Goal: Task Accomplishment & Management: Use online tool/utility

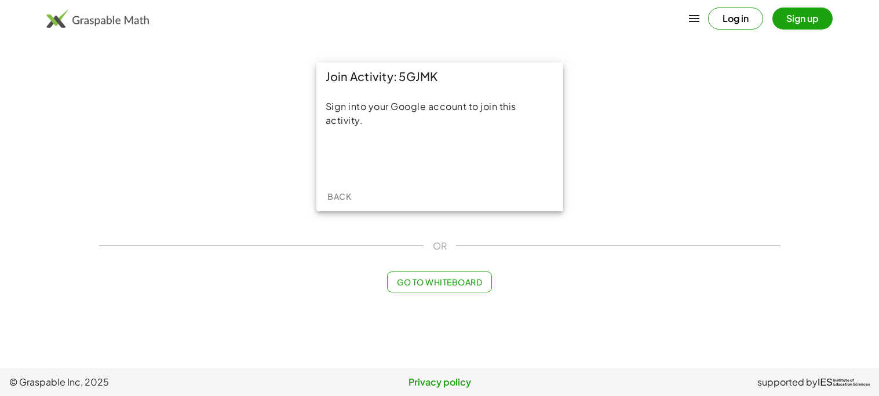
click at [146, 168] on div "Join Activity: 5GJMK Sign into your Google account to join this activity. Back" at bounding box center [439, 137] width 695 height 163
click at [429, 145] on iframe at bounding box center [439, 157] width 144 height 25
click at [345, 198] on span "Back" at bounding box center [339, 196] width 24 height 10
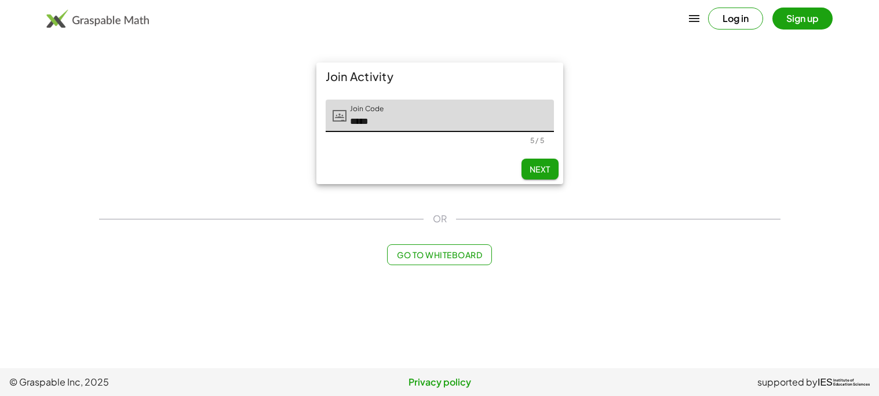
click at [543, 166] on span "Next" at bounding box center [539, 169] width 21 height 10
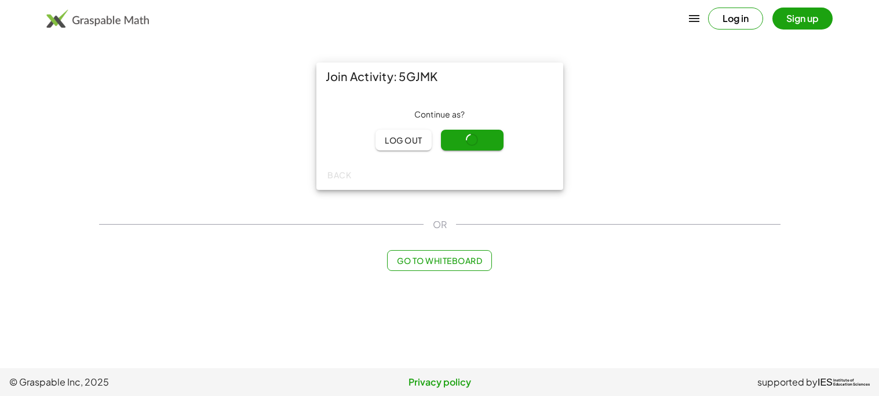
click at [479, 317] on main "Join Activity: 5GJMK Continue as ? Log out Continue Back OR Go to Whiteboard" at bounding box center [439, 184] width 879 height 368
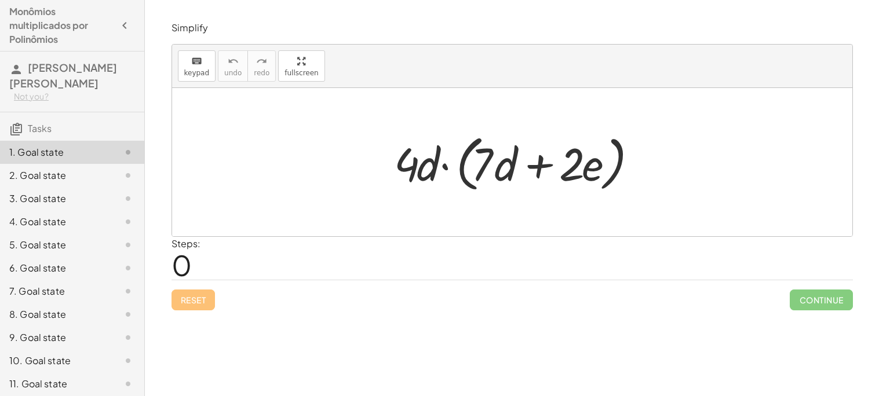
click at [422, 167] on div at bounding box center [516, 162] width 256 height 67
click at [409, 167] on div at bounding box center [516, 162] width 256 height 67
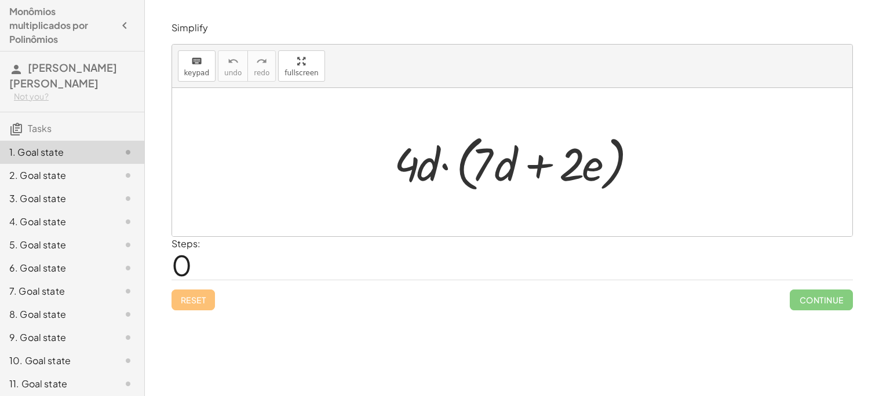
click at [409, 167] on div at bounding box center [516, 162] width 256 height 67
drag, startPoint x: 401, startPoint y: 162, endPoint x: 528, endPoint y: 164, distance: 126.8
click at [528, 164] on div at bounding box center [516, 162] width 256 height 67
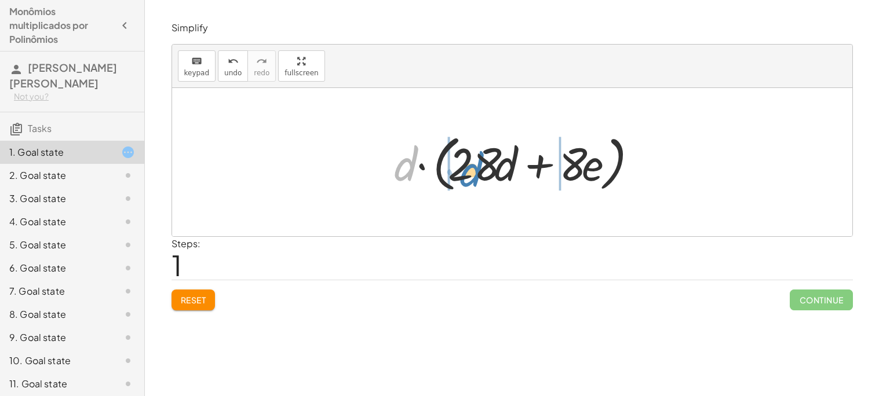
drag, startPoint x: 394, startPoint y: 163, endPoint x: 470, endPoint y: 173, distance: 75.9
click at [470, 173] on div at bounding box center [516, 162] width 256 height 67
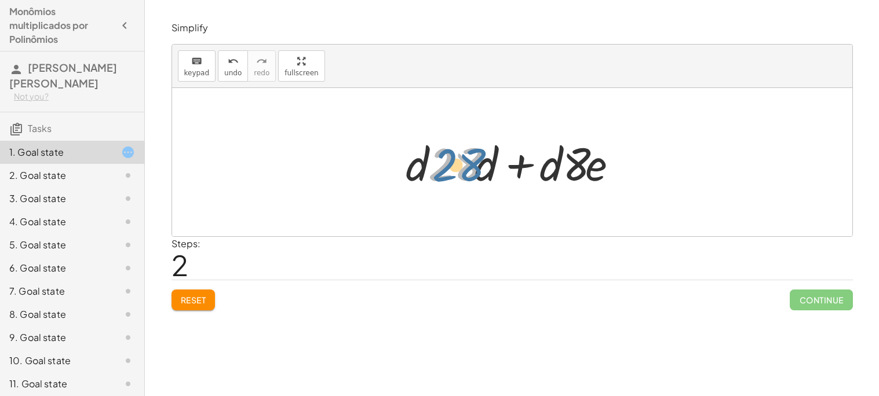
click at [467, 169] on div at bounding box center [516, 163] width 233 height 60
drag, startPoint x: 481, startPoint y: 173, endPoint x: 559, endPoint y: 172, distance: 78.2
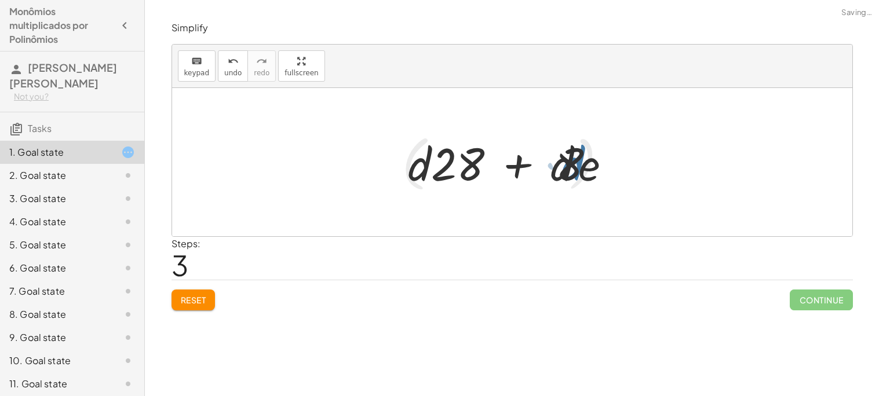
click at [559, 172] on div at bounding box center [516, 162] width 241 height 67
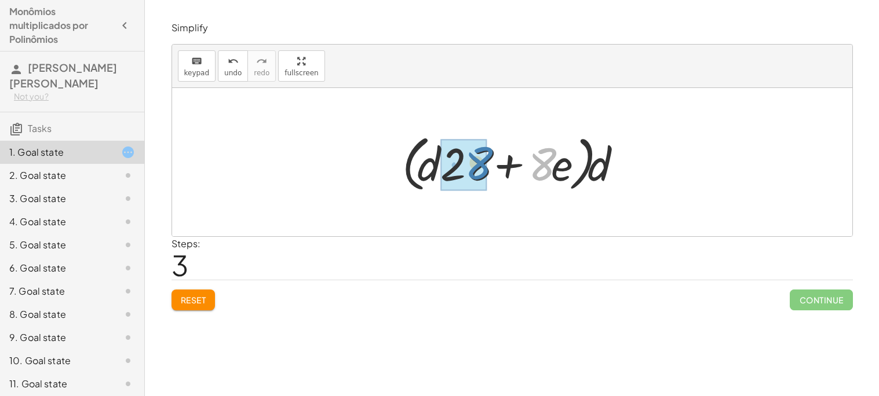
drag, startPoint x: 546, startPoint y: 151, endPoint x: 492, endPoint y: 147, distance: 54.0
click at [492, 147] on div at bounding box center [516, 162] width 241 height 67
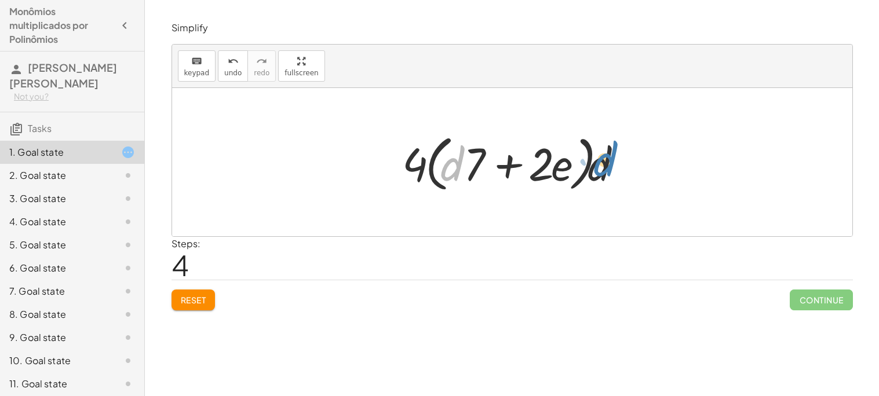
drag, startPoint x: 448, startPoint y: 171, endPoint x: 595, endPoint y: 167, distance: 147.7
click at [595, 167] on div at bounding box center [516, 162] width 241 height 67
drag, startPoint x: 603, startPoint y: 166, endPoint x: 401, endPoint y: 181, distance: 202.2
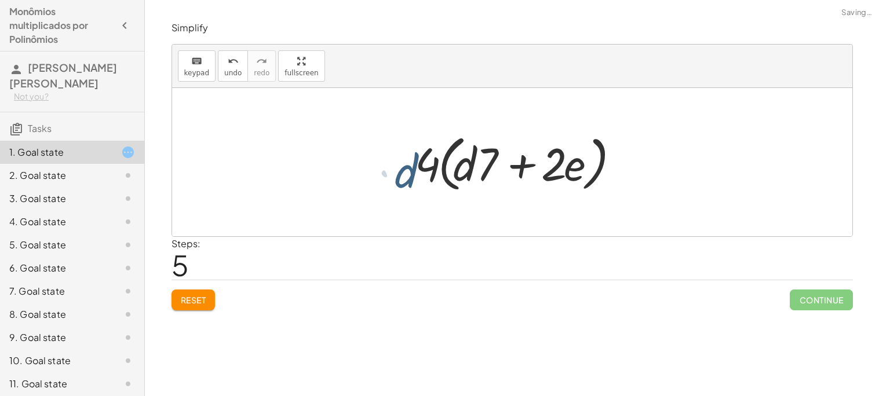
click at [402, 181] on div at bounding box center [516, 162] width 241 height 67
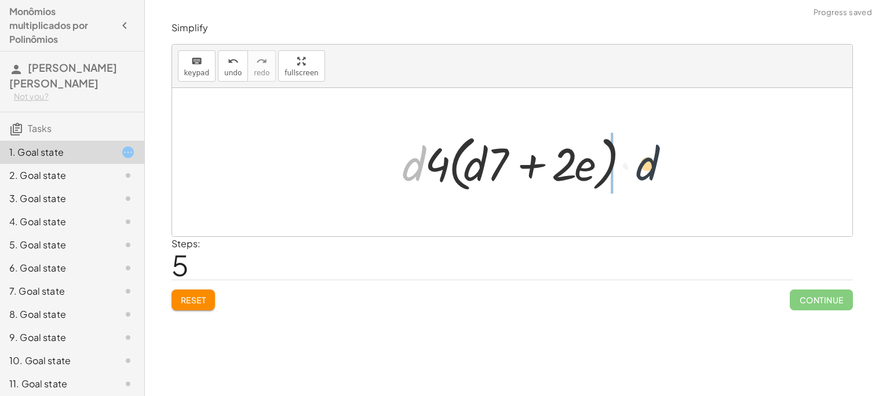
drag, startPoint x: 405, startPoint y: 171, endPoint x: 651, endPoint y: 169, distance: 245.6
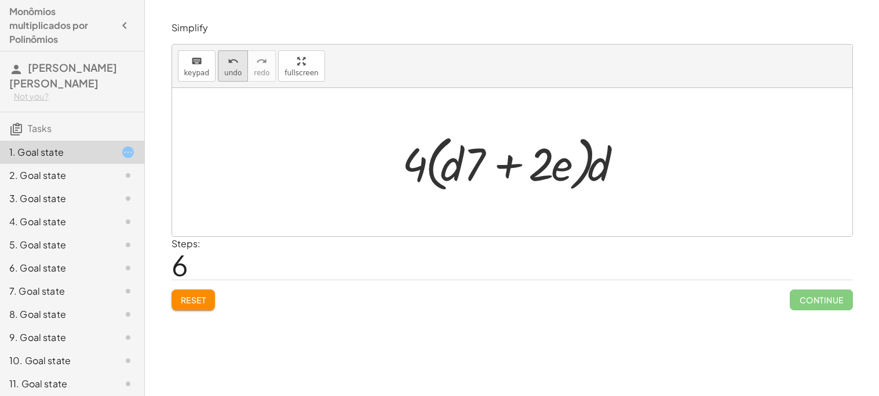
click at [224, 59] on div "undo" at bounding box center [232, 61] width 17 height 14
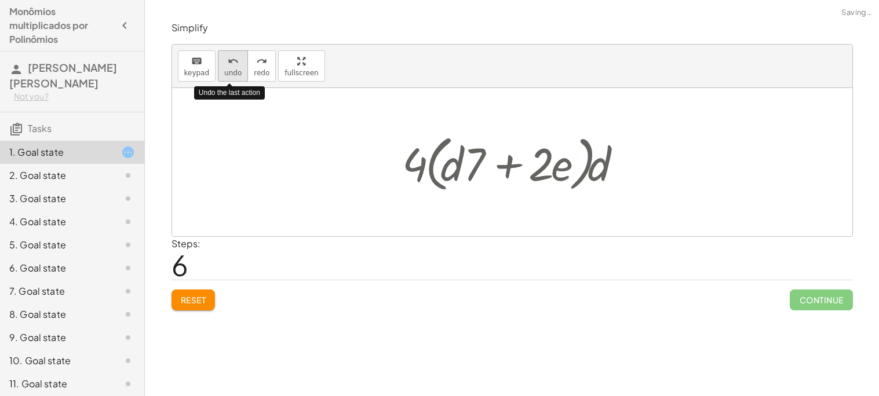
click at [224, 59] on div "undo" at bounding box center [232, 61] width 17 height 14
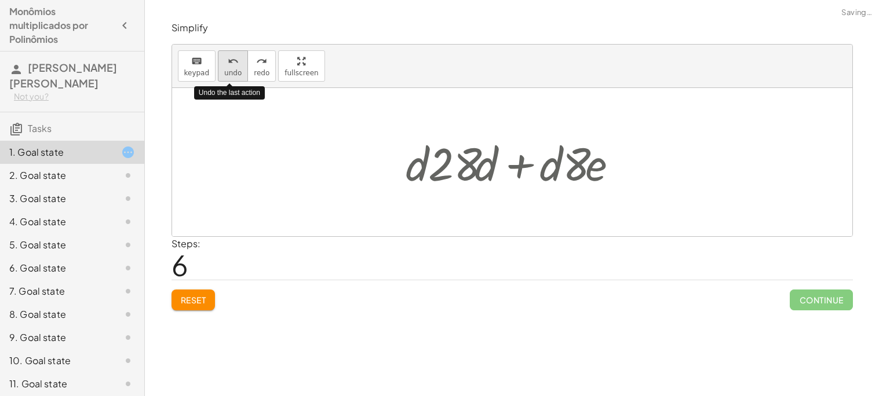
click at [224, 59] on div "undo" at bounding box center [232, 61] width 17 height 14
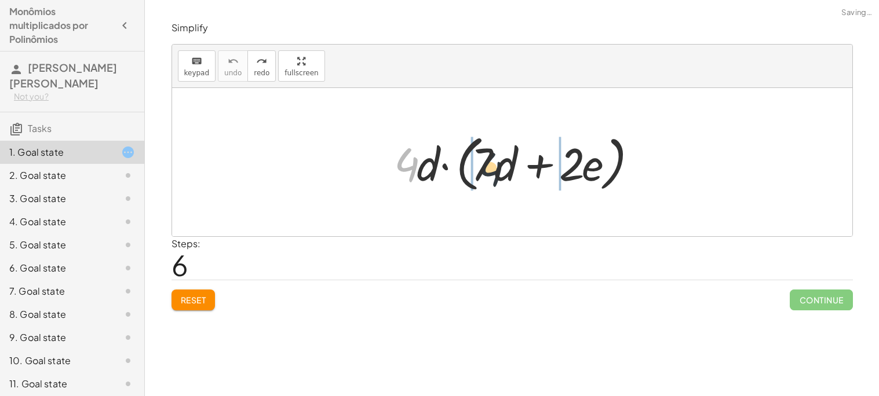
drag, startPoint x: 398, startPoint y: 169, endPoint x: 545, endPoint y: 182, distance: 147.7
click at [545, 182] on div at bounding box center [516, 162] width 256 height 67
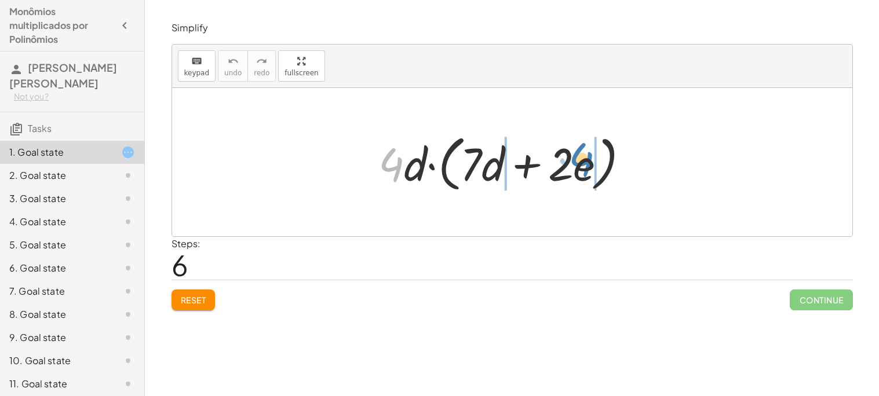
drag, startPoint x: 393, startPoint y: 164, endPoint x: 583, endPoint y: 159, distance: 189.5
click at [583, 159] on div at bounding box center [507, 162] width 271 height 67
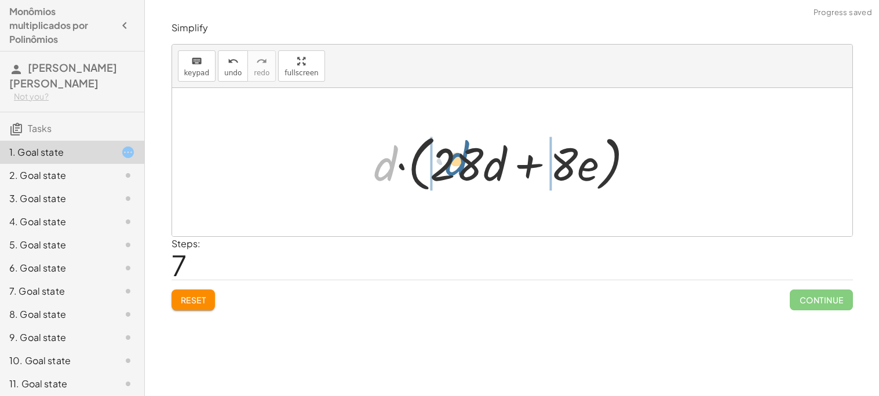
drag, startPoint x: 388, startPoint y: 171, endPoint x: 467, endPoint y: 166, distance: 79.6
click at [467, 166] on div at bounding box center [508, 162] width 280 height 67
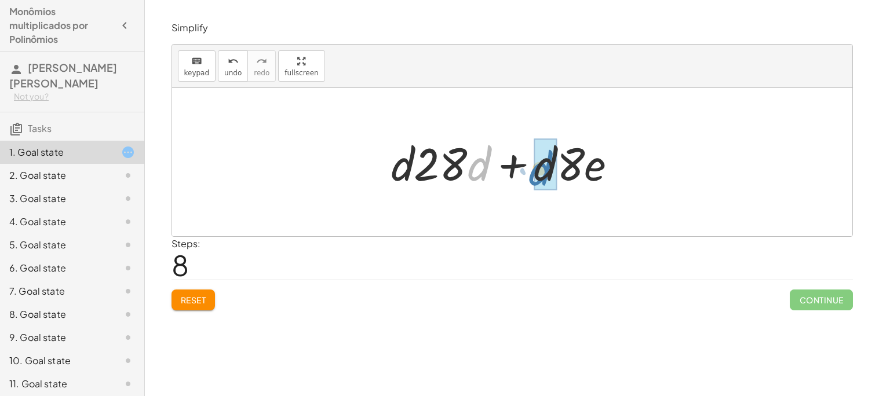
drag, startPoint x: 484, startPoint y: 171, endPoint x: 543, endPoint y: 175, distance: 59.2
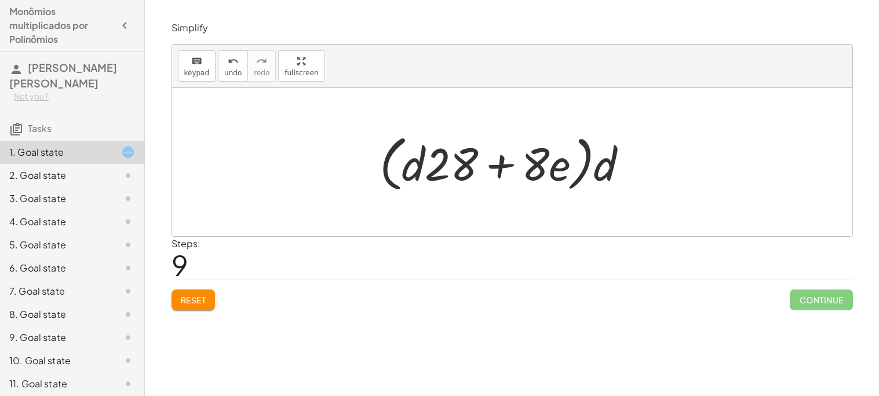
click at [208, 299] on button "Reset" at bounding box center [193, 300] width 44 height 21
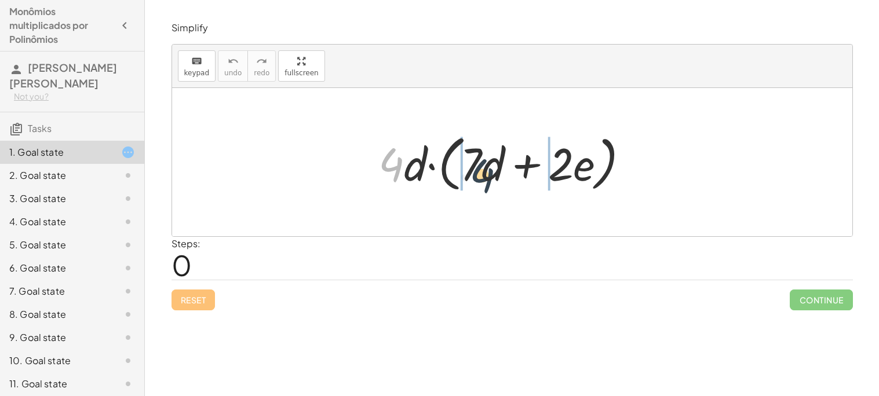
drag, startPoint x: 375, startPoint y: 147, endPoint x: 480, endPoint y: 153, distance: 104.4
click at [480, 153] on div at bounding box center [507, 162] width 271 height 67
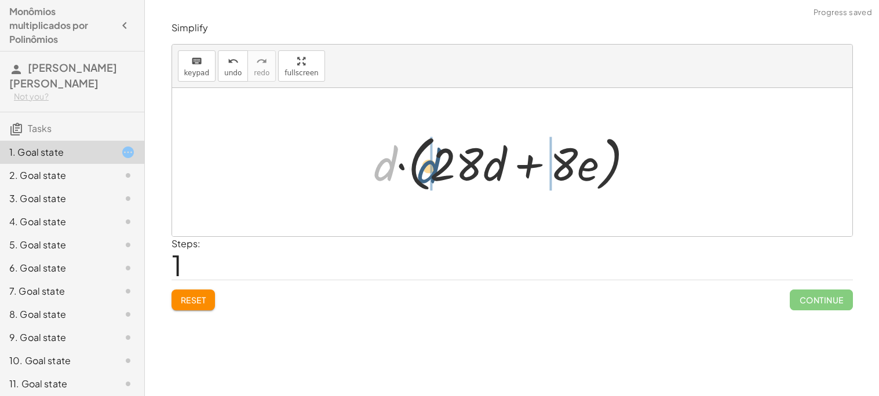
drag, startPoint x: 375, startPoint y: 166, endPoint x: 451, endPoint y: 159, distance: 76.2
click at [451, 159] on div at bounding box center [508, 162] width 280 height 67
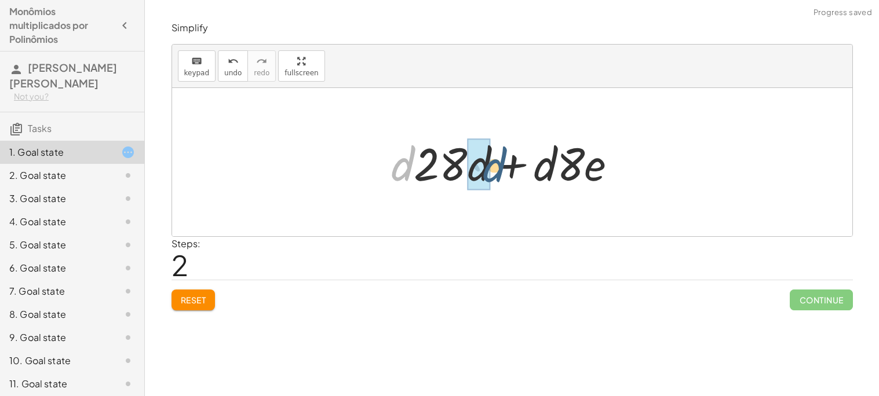
drag, startPoint x: 401, startPoint y: 166, endPoint x: 484, endPoint y: 169, distance: 83.4
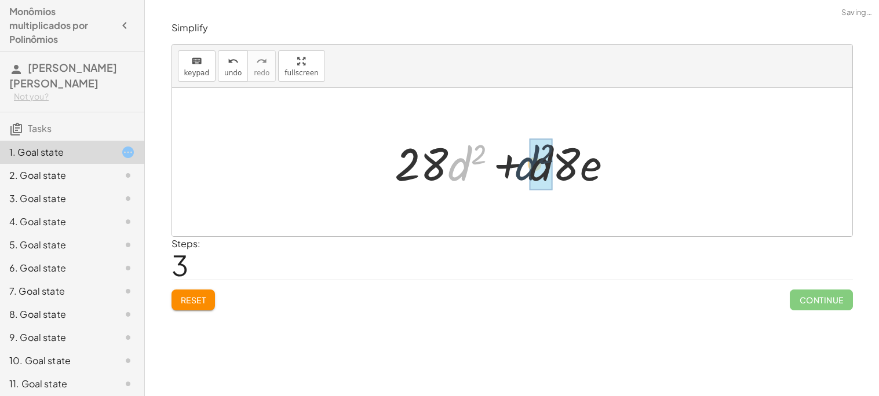
drag, startPoint x: 465, startPoint y: 165, endPoint x: 533, endPoint y: 164, distance: 67.8
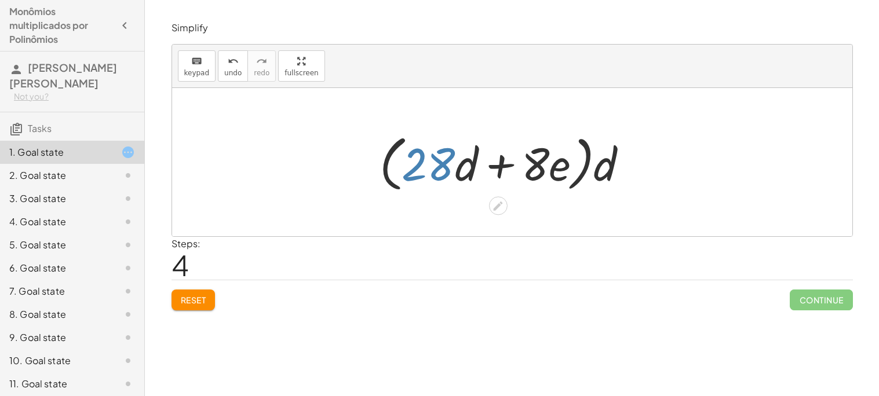
click at [450, 165] on div at bounding box center [508, 162] width 269 height 67
drag, startPoint x: 566, startPoint y: 173, endPoint x: 474, endPoint y: 173, distance: 91.5
click at [474, 173] on div at bounding box center [508, 162] width 269 height 67
drag, startPoint x: 615, startPoint y: 163, endPoint x: 565, endPoint y: 166, distance: 49.9
click at [565, 166] on div at bounding box center [508, 162] width 269 height 67
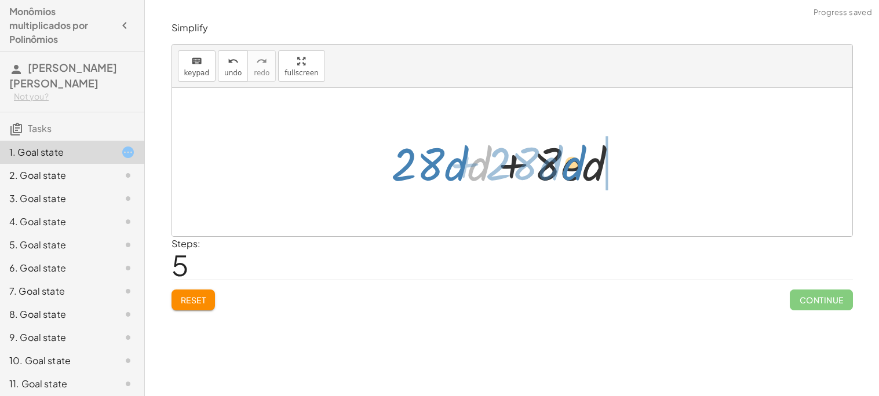
drag, startPoint x: 478, startPoint y: 167, endPoint x: 584, endPoint y: 168, distance: 105.4
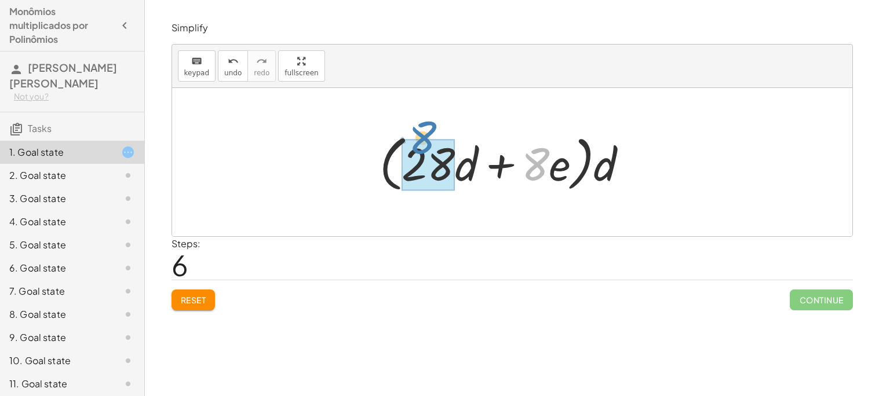
drag, startPoint x: 526, startPoint y: 169, endPoint x: 414, endPoint y: 142, distance: 115.9
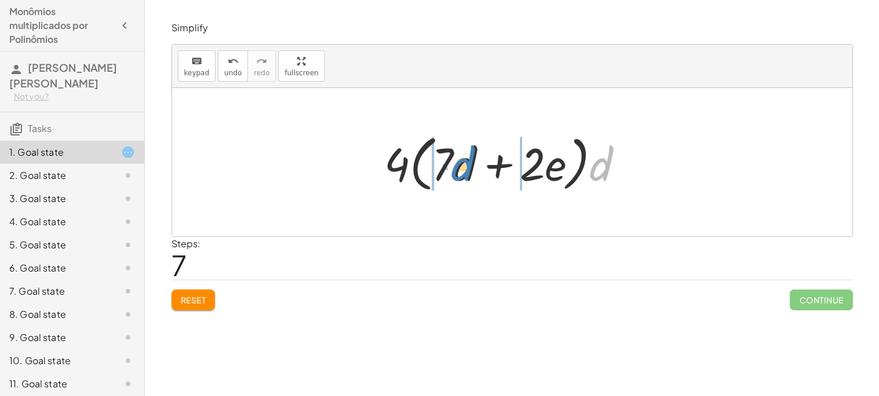
drag, startPoint x: 598, startPoint y: 158, endPoint x: 459, endPoint y: 158, distance: 138.4
click at [459, 158] on div at bounding box center [508, 162] width 261 height 67
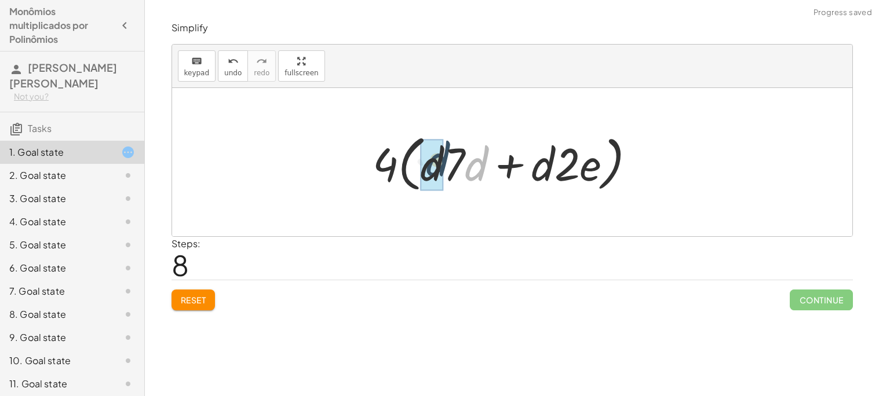
drag, startPoint x: 469, startPoint y: 166, endPoint x: 424, endPoint y: 164, distance: 44.7
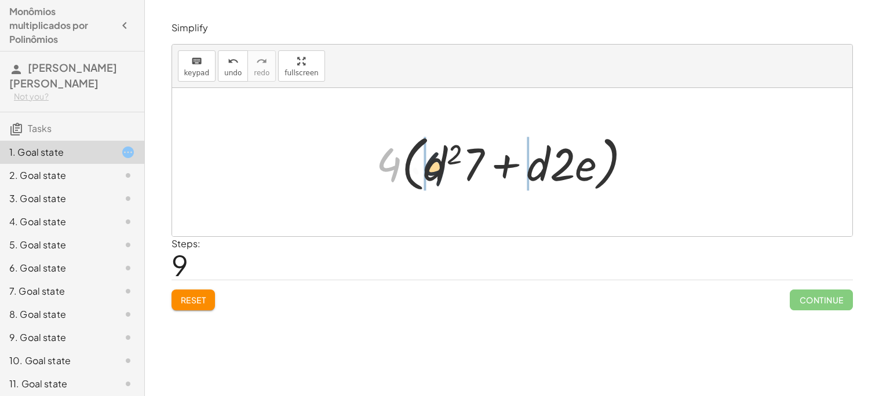
drag, startPoint x: 392, startPoint y: 167, endPoint x: 444, endPoint y: 171, distance: 52.9
click at [444, 171] on div at bounding box center [508, 162] width 276 height 67
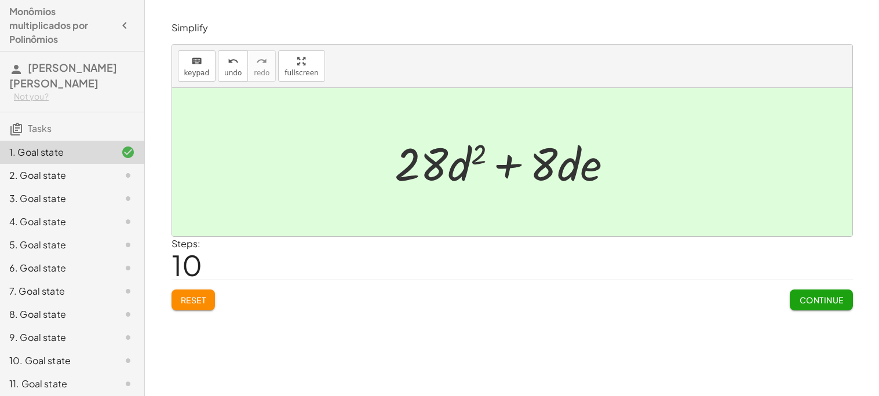
click at [831, 291] on button "Continue" at bounding box center [820, 300] width 63 height 21
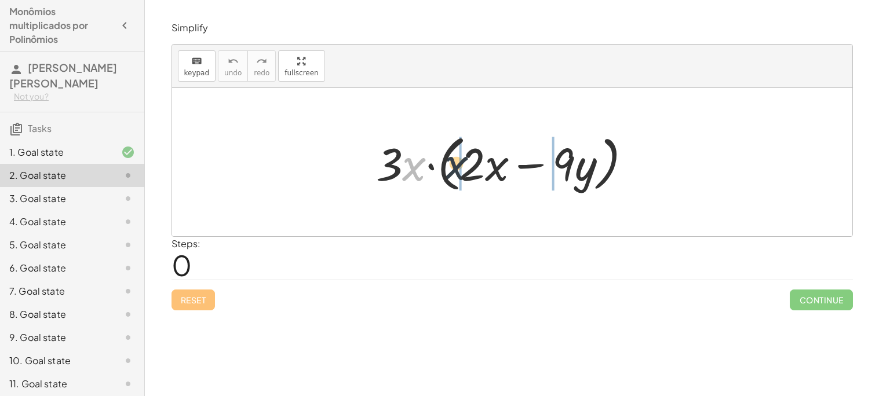
drag, startPoint x: 404, startPoint y: 165, endPoint x: 511, endPoint y: 169, distance: 107.2
click at [511, 169] on div at bounding box center [508, 162] width 276 height 67
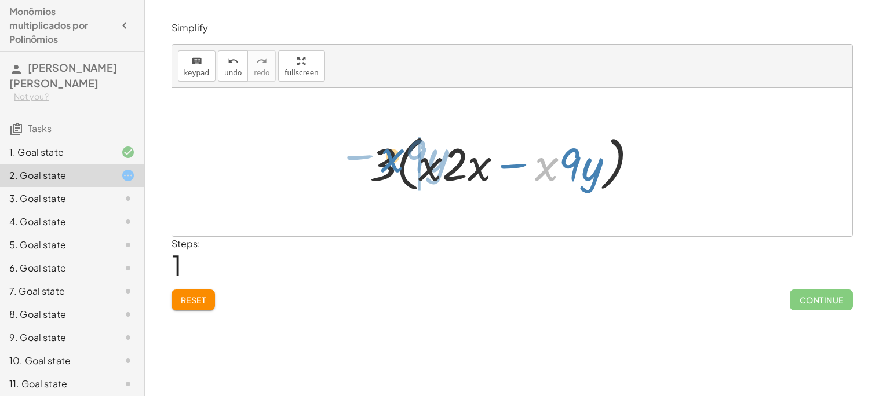
drag, startPoint x: 546, startPoint y: 168, endPoint x: 392, endPoint y: 158, distance: 154.4
click at [392, 158] on div at bounding box center [508, 162] width 288 height 67
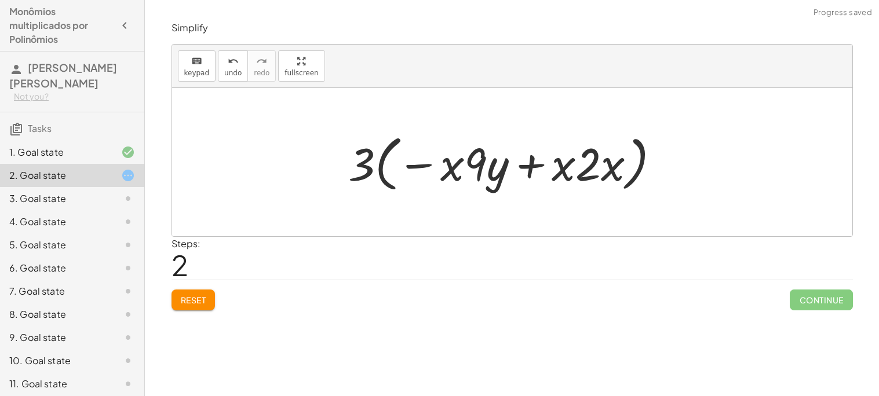
click at [190, 298] on span "Reset" at bounding box center [193, 300] width 25 height 10
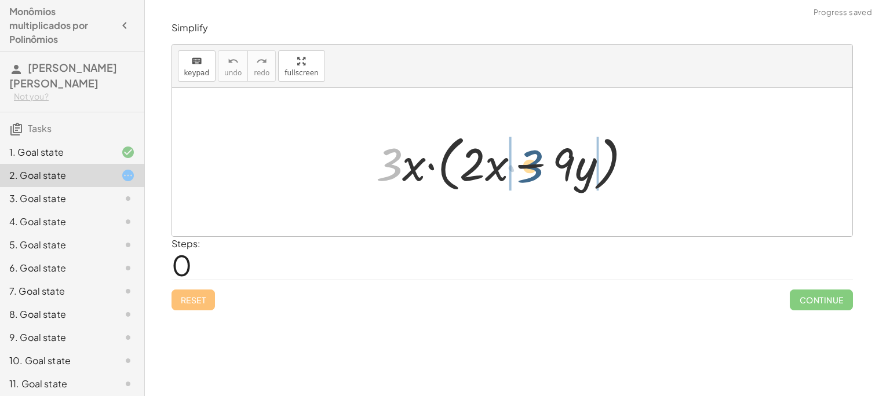
drag, startPoint x: 382, startPoint y: 166, endPoint x: 524, endPoint y: 167, distance: 141.9
click at [524, 167] on div at bounding box center [508, 162] width 276 height 67
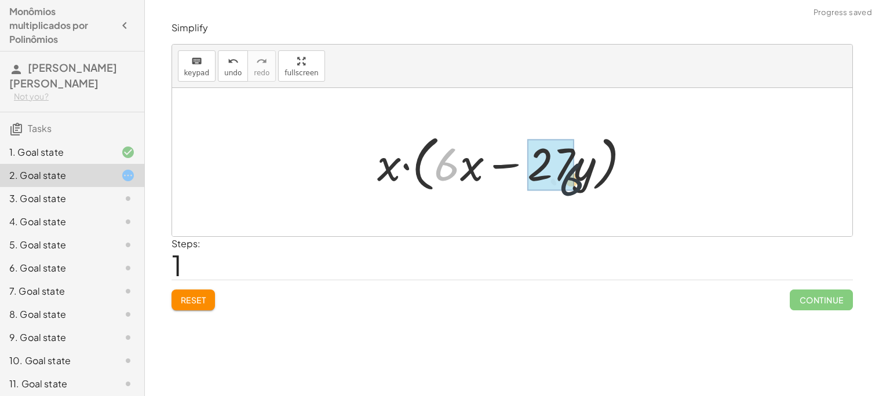
drag, startPoint x: 438, startPoint y: 160, endPoint x: 569, endPoint y: 175, distance: 131.2
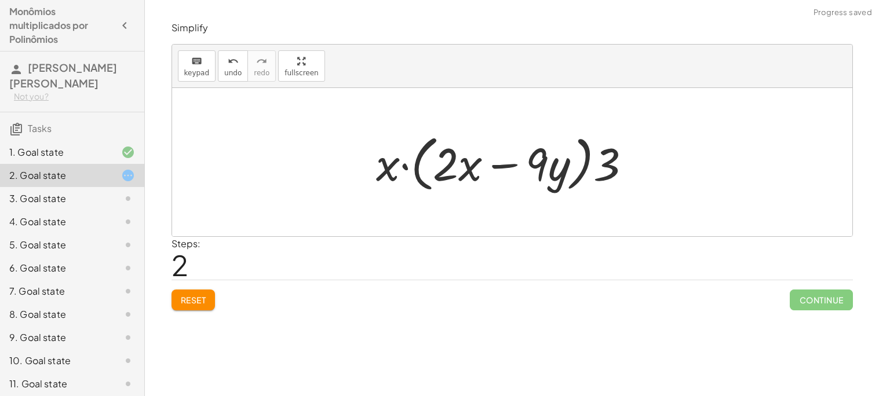
click at [569, 175] on div at bounding box center [508, 162] width 276 height 67
drag, startPoint x: 445, startPoint y: 170, endPoint x: 544, endPoint y: 167, distance: 98.5
click at [544, 167] on div at bounding box center [508, 162] width 276 height 67
drag, startPoint x: 387, startPoint y: 164, endPoint x: 469, endPoint y: 159, distance: 81.8
click at [469, 159] on div at bounding box center [508, 162] width 276 height 67
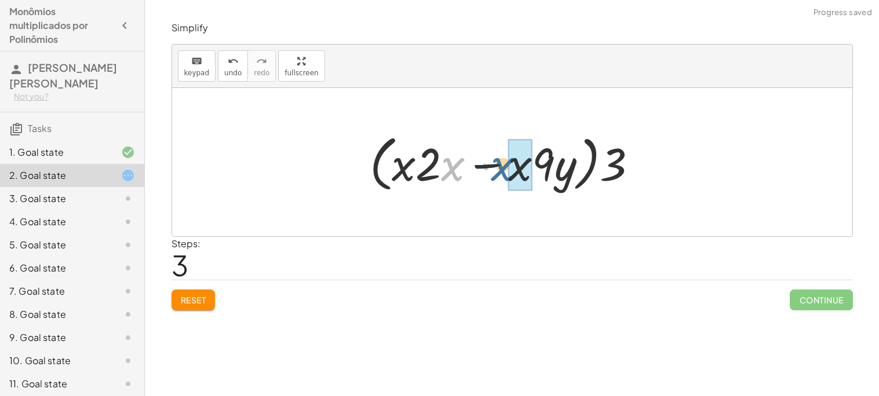
drag, startPoint x: 447, startPoint y: 162, endPoint x: 500, endPoint y: 160, distance: 53.9
click at [500, 160] on div at bounding box center [508, 162] width 288 height 67
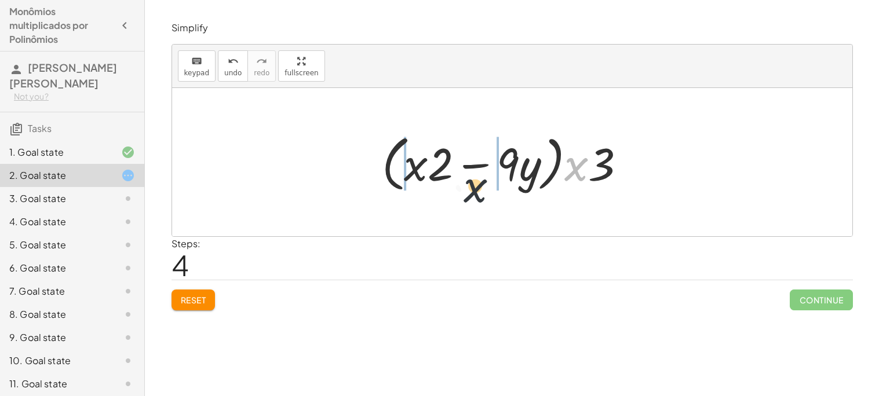
drag, startPoint x: 576, startPoint y: 172, endPoint x: 457, endPoint y: 193, distance: 121.1
click at [457, 193] on div at bounding box center [508, 162] width 265 height 67
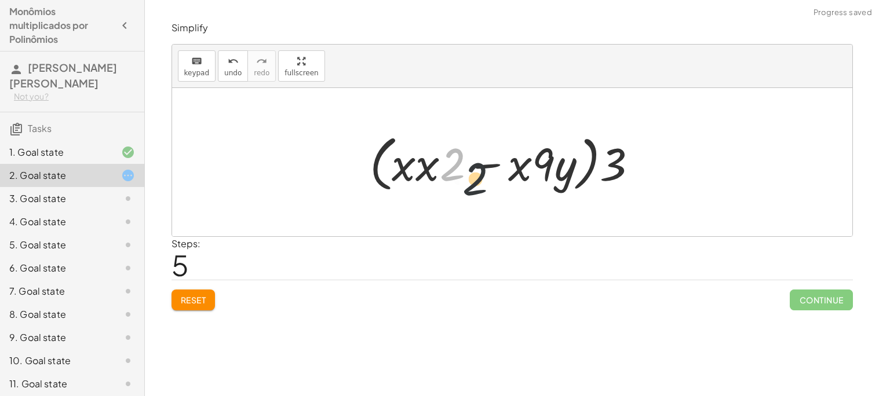
drag, startPoint x: 441, startPoint y: 163, endPoint x: 506, endPoint y: 179, distance: 67.3
click at [506, 179] on div at bounding box center [508, 162] width 288 height 67
drag, startPoint x: 532, startPoint y: 171, endPoint x: 407, endPoint y: 142, distance: 128.3
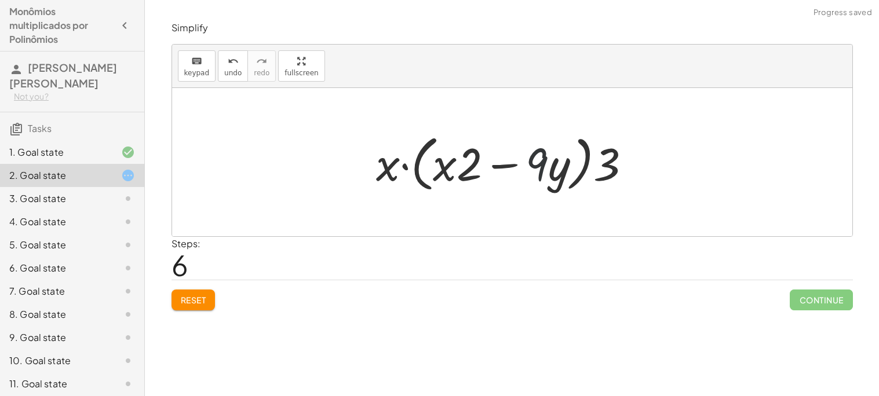
drag, startPoint x: 527, startPoint y: 168, endPoint x: 384, endPoint y: 184, distance: 143.9
click at [384, 184] on div at bounding box center [508, 162] width 276 height 67
drag, startPoint x: 619, startPoint y: 167, endPoint x: 591, endPoint y: 166, distance: 27.9
click at [591, 166] on div at bounding box center [508, 162] width 276 height 67
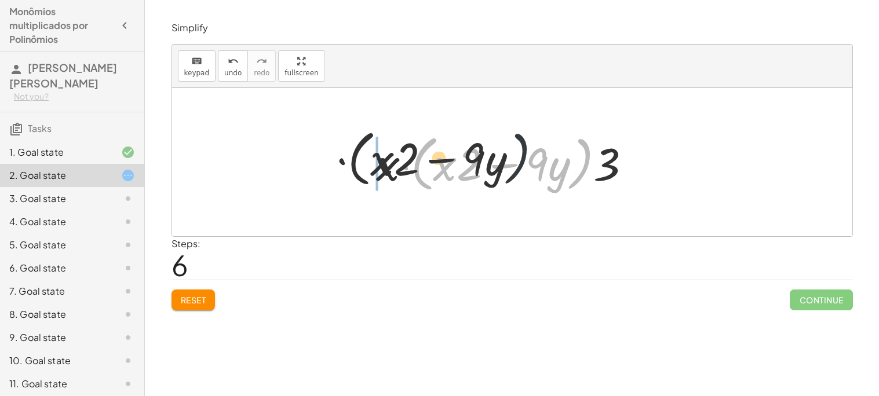
drag, startPoint x: 590, startPoint y: 163, endPoint x: 420, endPoint y: 150, distance: 170.8
click at [420, 150] on div at bounding box center [508, 162] width 276 height 67
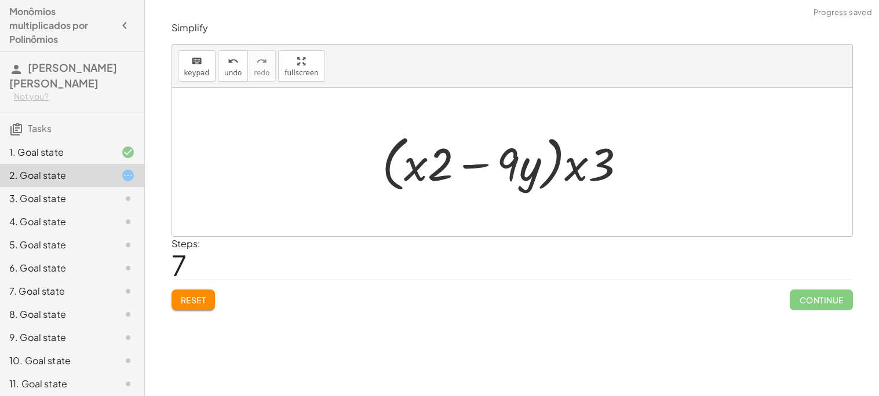
drag, startPoint x: 518, startPoint y: 159, endPoint x: 661, endPoint y: 217, distance: 154.3
click at [661, 217] on div "· 3 · x · ( + · 2 · x − · 9 · y ) · x · ( + · 2 · x · 3 − · 9 · y · 3 ) · x · (…" at bounding box center [512, 162] width 680 height 148
click at [294, 151] on div "· 3 · x · ( + · 2 · x − · 9 · y ) · x · ( + · 2 · x · 3 − · 9 · y · 3 ) · x · (…" at bounding box center [512, 162] width 680 height 148
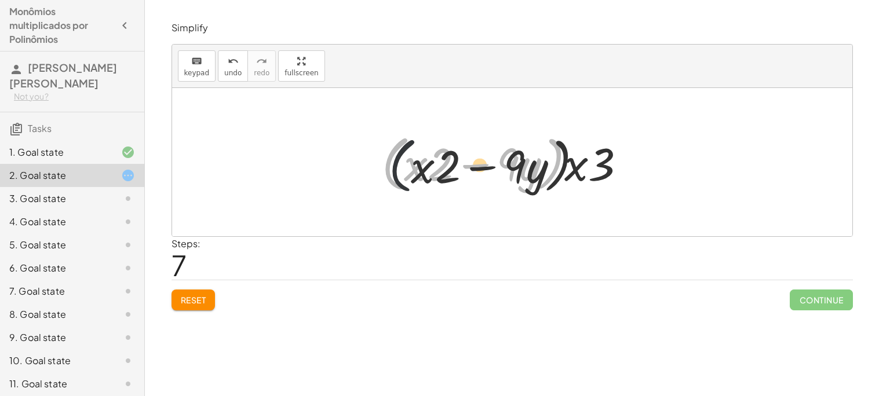
drag, startPoint x: 404, startPoint y: 167, endPoint x: 466, endPoint y: 170, distance: 62.0
click at [466, 170] on div at bounding box center [508, 162] width 265 height 67
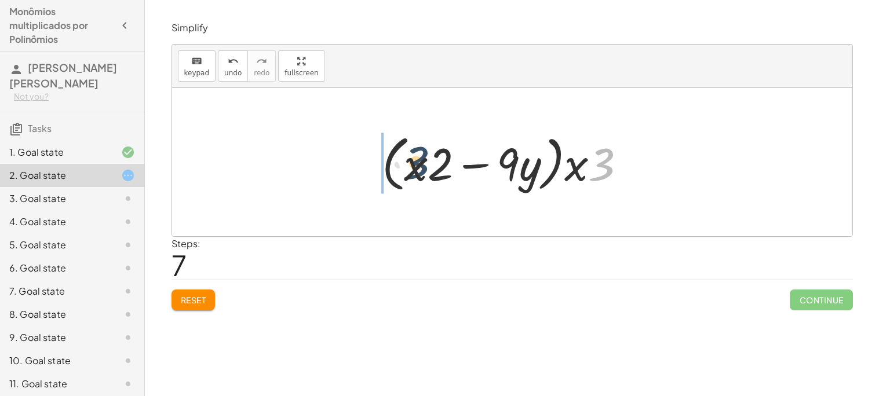
drag, startPoint x: 618, startPoint y: 163, endPoint x: 258, endPoint y: 190, distance: 361.2
click at [258, 190] on div "· 3 · x · ( + · 2 · x − · 9 · y ) · x · ( + · 2 · x · 3 − · 9 · y · 3 ) · x · (…" at bounding box center [512, 162] width 680 height 148
drag, startPoint x: 605, startPoint y: 174, endPoint x: 439, endPoint y: 159, distance: 166.3
click at [439, 159] on div at bounding box center [508, 162] width 265 height 67
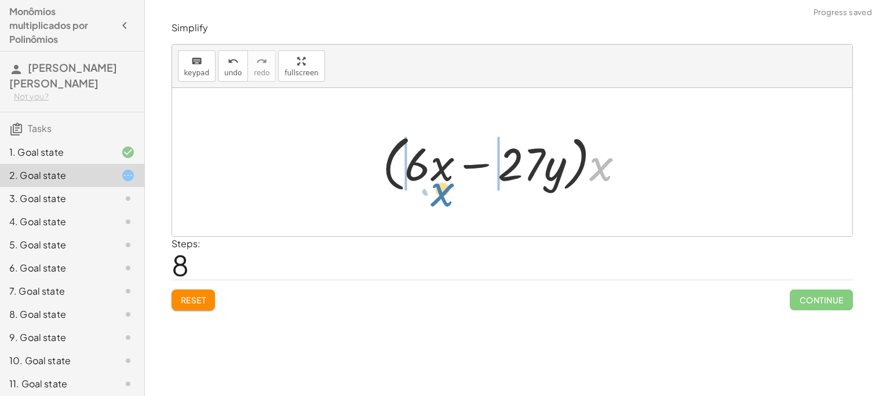
drag, startPoint x: 606, startPoint y: 173, endPoint x: 451, endPoint y: 197, distance: 157.8
click at [451, 197] on div "· 3 · x · ( + · 2 · x − · 9 · y ) · x · ( + · 2 · x · 3 − · 9 · y · 3 ) · x · (…" at bounding box center [512, 162] width 294 height 72
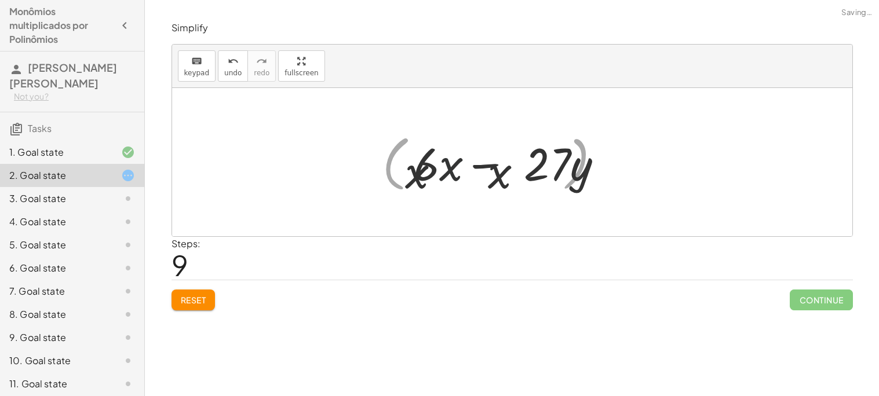
click at [451, 192] on div at bounding box center [507, 163] width 241 height 60
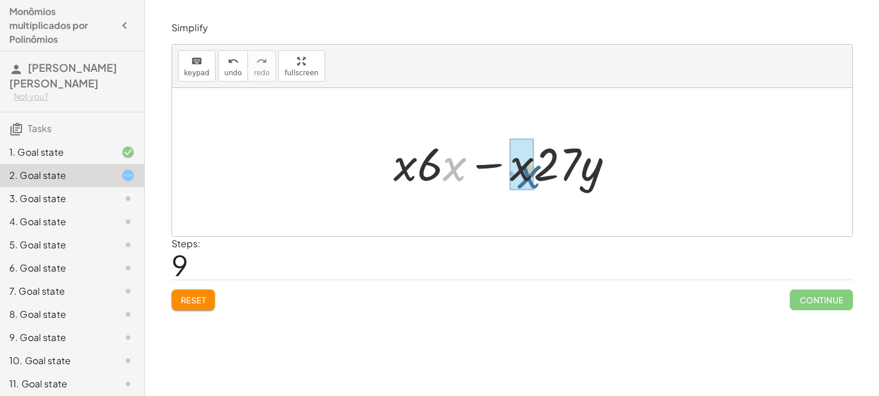
drag, startPoint x: 455, startPoint y: 166, endPoint x: 531, endPoint y: 174, distance: 76.3
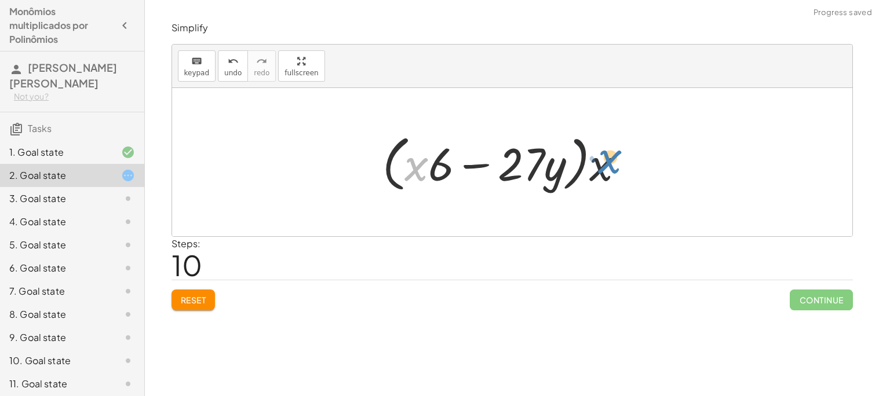
drag, startPoint x: 408, startPoint y: 168, endPoint x: 592, endPoint y: 159, distance: 183.8
click at [592, 159] on div at bounding box center [507, 162] width 263 height 67
drag, startPoint x: 606, startPoint y: 165, endPoint x: 413, endPoint y: 178, distance: 193.3
click at [413, 178] on div at bounding box center [507, 162] width 263 height 67
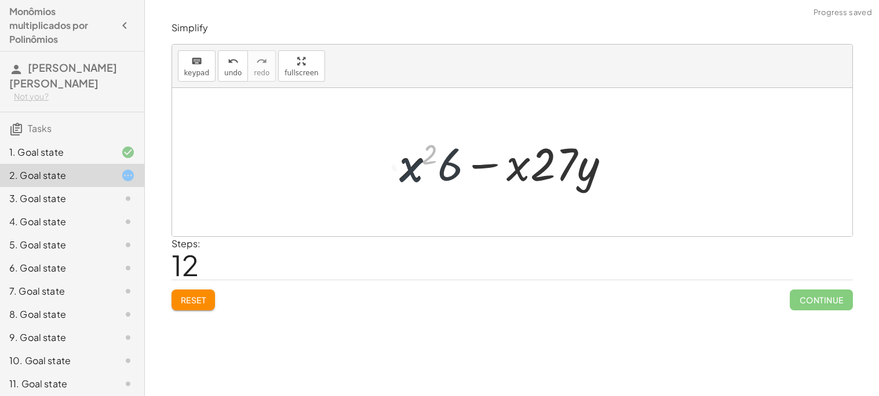
click at [430, 180] on div at bounding box center [508, 163] width 232 height 60
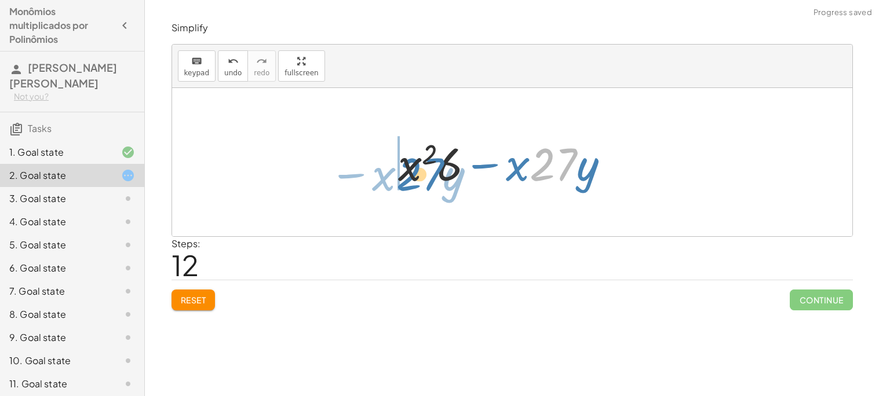
drag, startPoint x: 555, startPoint y: 156, endPoint x: 420, endPoint y: 164, distance: 135.2
click at [420, 164] on div at bounding box center [508, 163] width 232 height 60
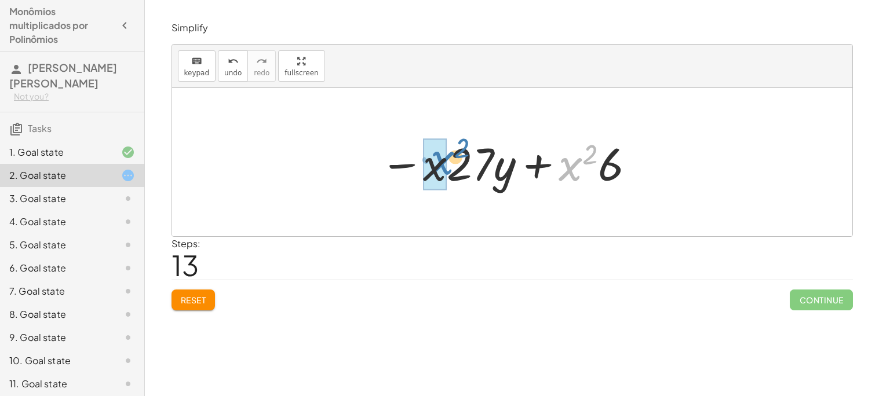
drag, startPoint x: 576, startPoint y: 175, endPoint x: 441, endPoint y: 173, distance: 135.0
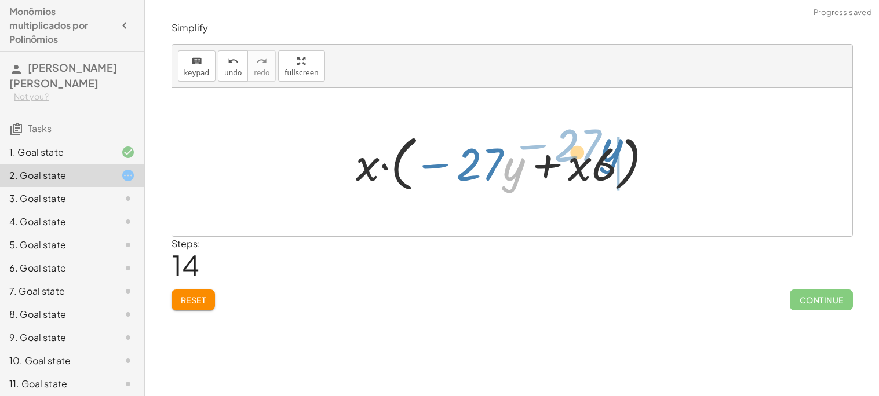
drag, startPoint x: 508, startPoint y: 176, endPoint x: 627, endPoint y: 151, distance: 120.7
click at [627, 151] on div at bounding box center [508, 162] width 317 height 67
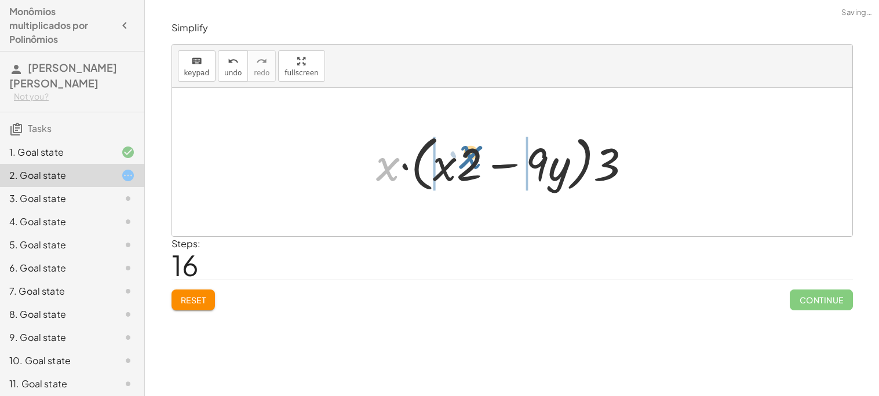
drag, startPoint x: 390, startPoint y: 179, endPoint x: 441, endPoint y: 184, distance: 50.6
click at [441, 184] on div at bounding box center [508, 162] width 276 height 67
